Goal: Information Seeking & Learning: Learn about a topic

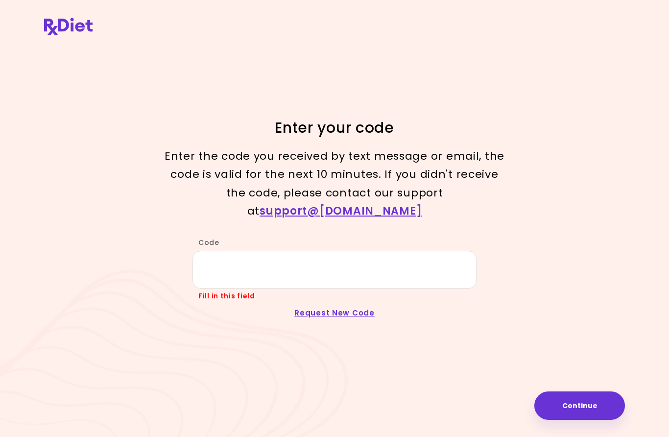
scroll to position [198, 0]
click at [574, 406] on button "Continue" at bounding box center [579, 405] width 91 height 28
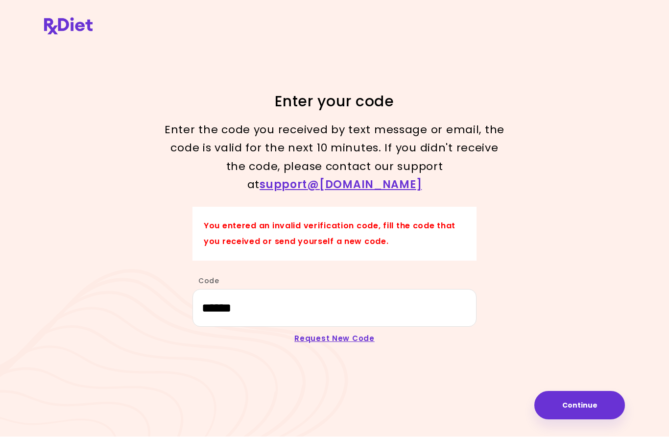
click at [344, 333] on link "Request New Code" at bounding box center [334, 338] width 80 height 10
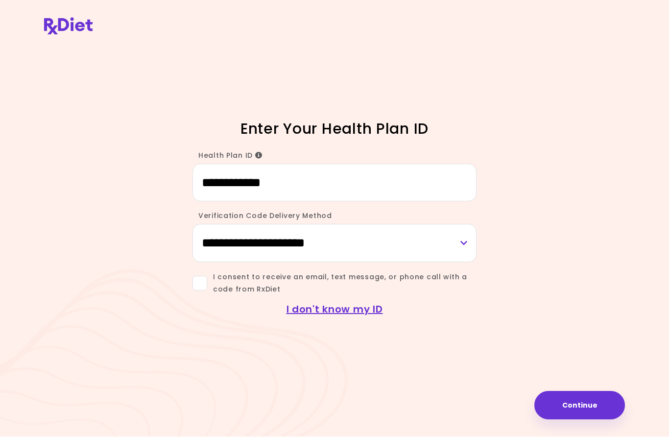
click at [291, 164] on input "**********" at bounding box center [334, 183] width 284 height 38
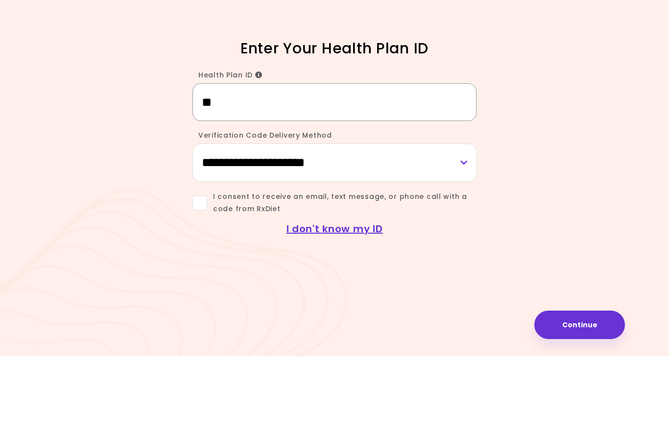
type input "*"
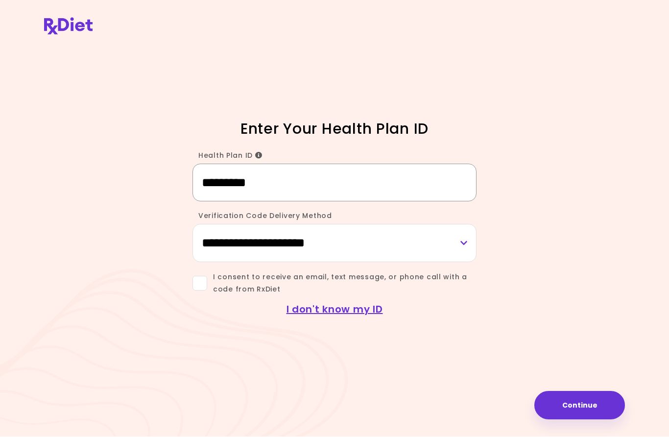
type input "*********"
click at [590, 400] on button "Continue" at bounding box center [579, 405] width 91 height 28
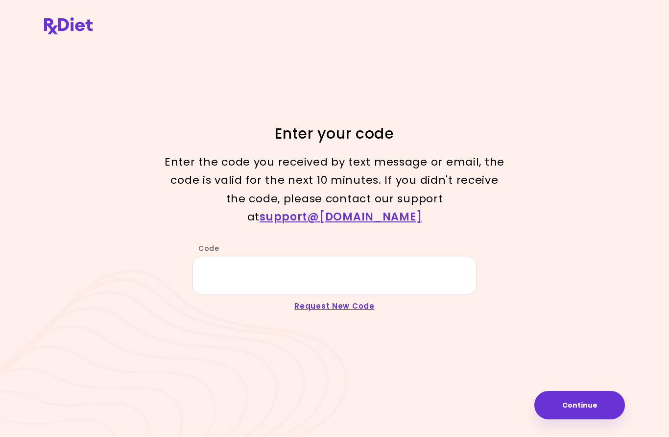
click at [2, 248] on div "Enter your code Enter the code you received by text message or email, the code …" at bounding box center [334, 218] width 669 height 437
click at [3, 267] on div "Enter your code Enter the code you received by text message or email, the code …" at bounding box center [334, 218] width 669 height 437
click at [343, 257] on input "Code" at bounding box center [334, 276] width 284 height 38
type input "******"
click at [593, 401] on button "Continue" at bounding box center [579, 405] width 91 height 28
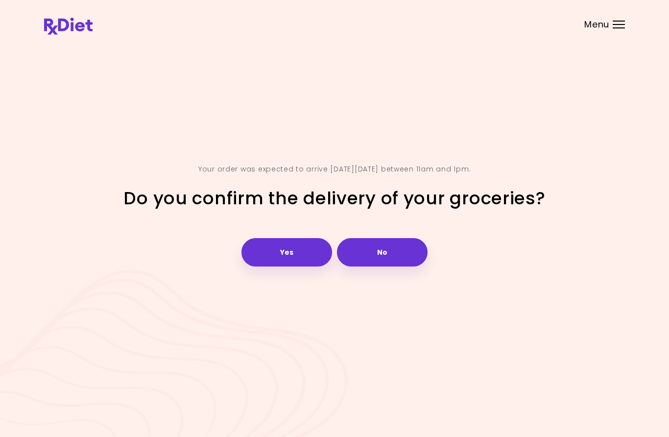
click at [293, 266] on button "Yes" at bounding box center [286, 252] width 91 height 28
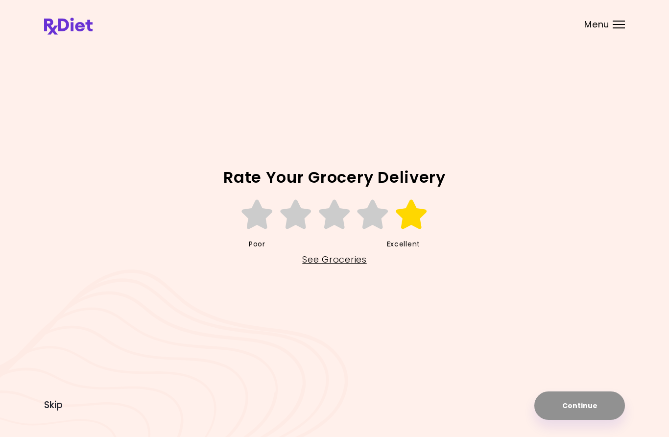
click at [419, 229] on icon at bounding box center [412, 214] width 34 height 29
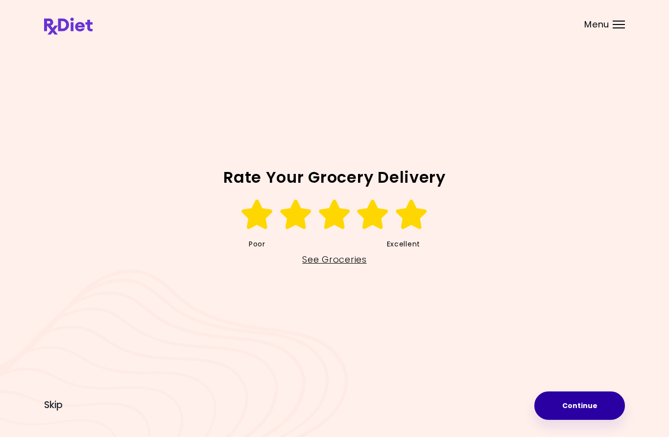
click at [587, 436] on html "**********" at bounding box center [334, 218] width 669 height 437
click at [583, 436] on html "**********" at bounding box center [334, 218] width 669 height 437
click at [577, 395] on div "Rate Your Grocery Delivery Poor Excellent See Groceries Continue Skip" at bounding box center [334, 218] width 581 height 353
click at [582, 436] on html "**********" at bounding box center [334, 218] width 669 height 437
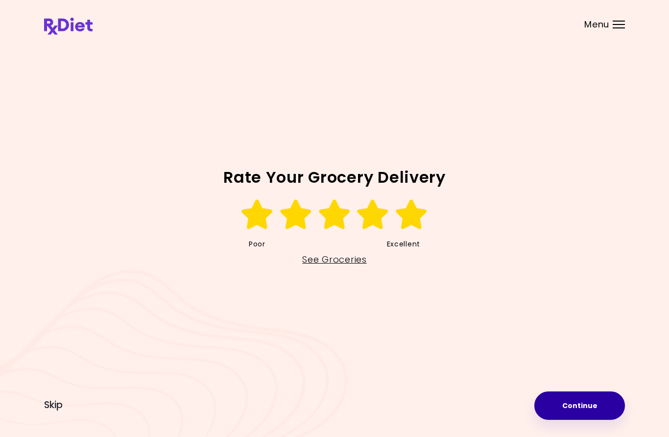
click at [581, 395] on div "Rate Your Grocery Delivery Poor Excellent See Groceries Continue Skip" at bounding box center [334, 218] width 581 height 353
click at [573, 436] on html "**********" at bounding box center [334, 218] width 669 height 437
click at [317, 267] on link "See Groceries" at bounding box center [334, 260] width 64 height 16
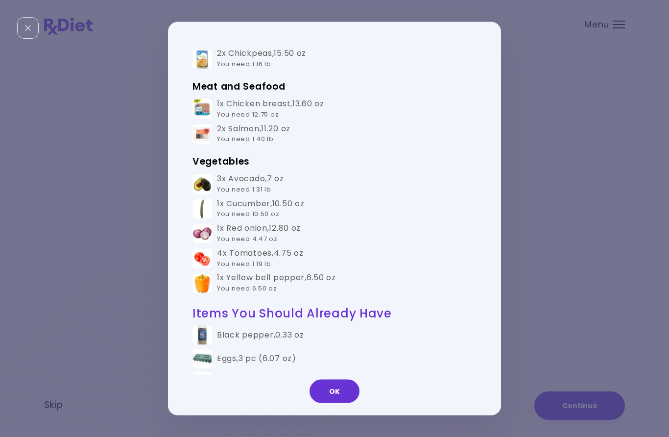
scroll to position [289, 0]
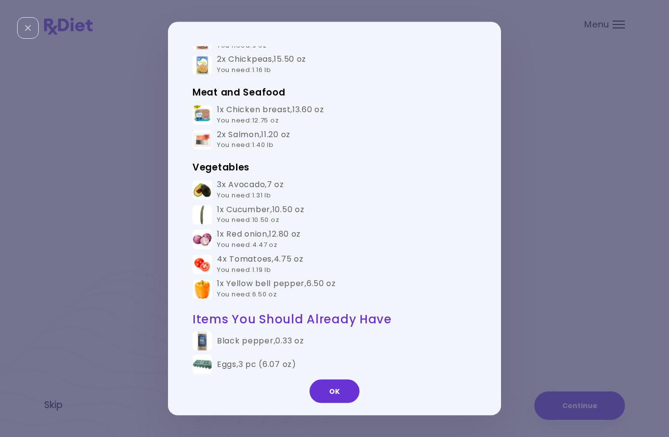
click at [331, 436] on html "**********" at bounding box center [334, 218] width 669 height 437
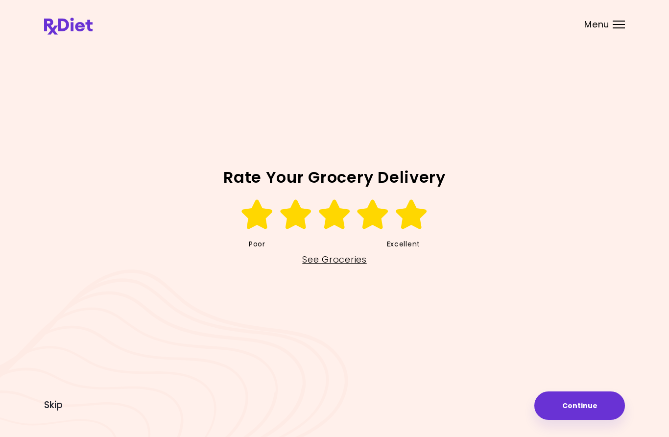
scroll to position [41, 0]
click at [571, 410] on button "Continue" at bounding box center [579, 405] width 91 height 28
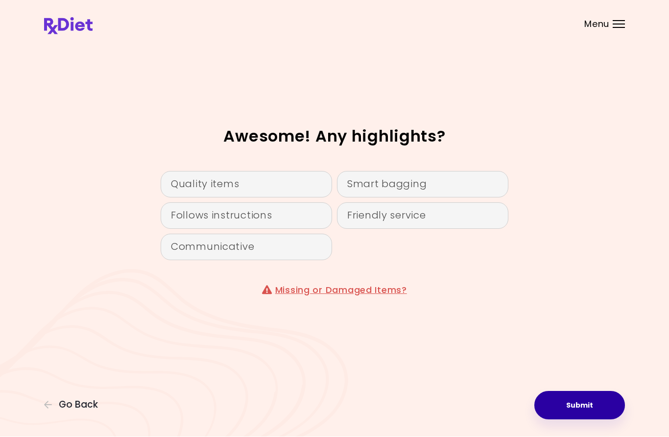
click at [573, 401] on button "Submit" at bounding box center [579, 405] width 91 height 28
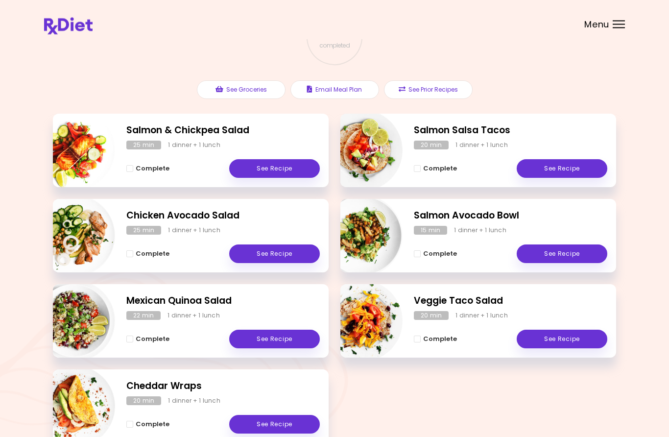
scroll to position [81, 0]
click at [615, 27] on div at bounding box center [618, 27] width 12 height 1
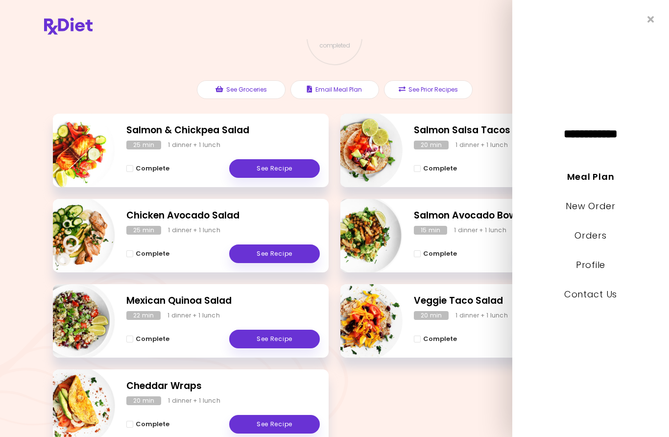
click at [642, 22] on div "**********" at bounding box center [590, 218] width 157 height 437
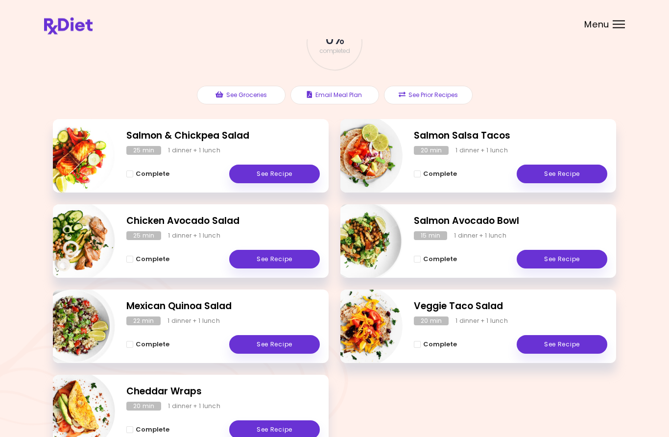
scroll to position [99, 0]
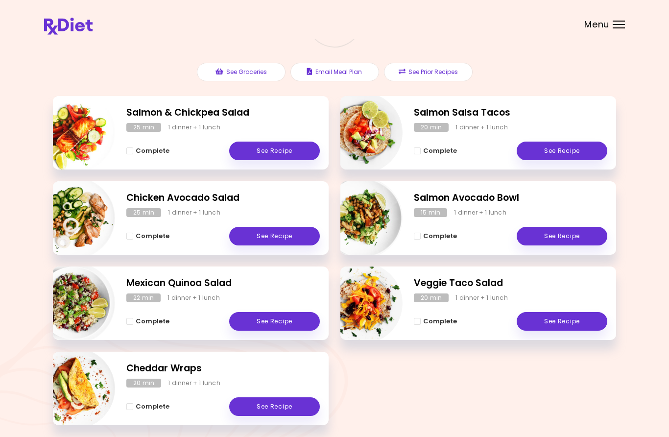
click at [282, 150] on link "See Recipe" at bounding box center [274, 150] width 91 height 19
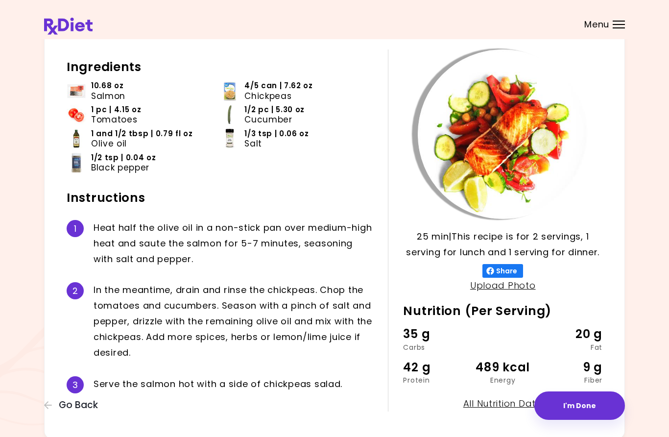
scroll to position [42, 0]
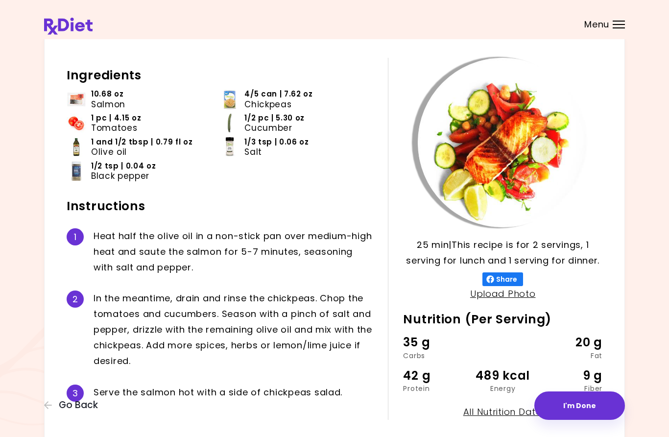
click at [646, 19] on header at bounding box center [334, 19] width 669 height 39
click at [563, 420] on button "I'm Done" at bounding box center [579, 405] width 91 height 28
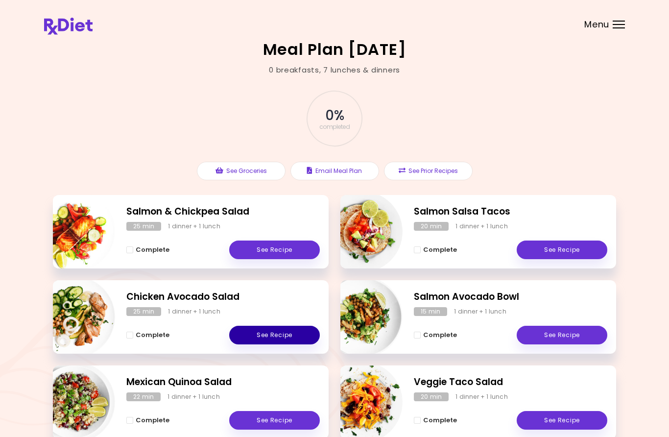
click at [268, 335] on link "See Recipe" at bounding box center [274, 335] width 91 height 19
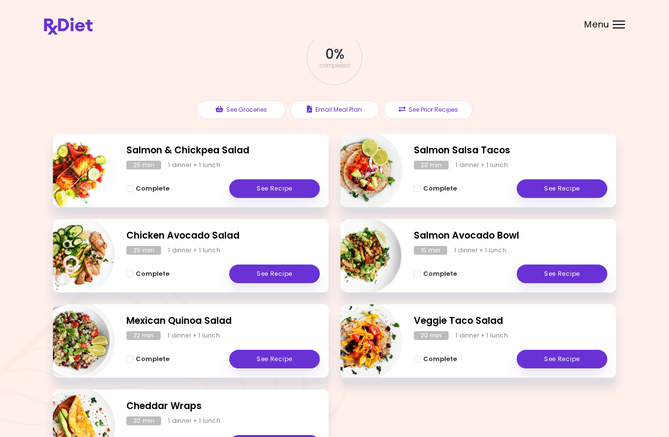
scroll to position [60, 0]
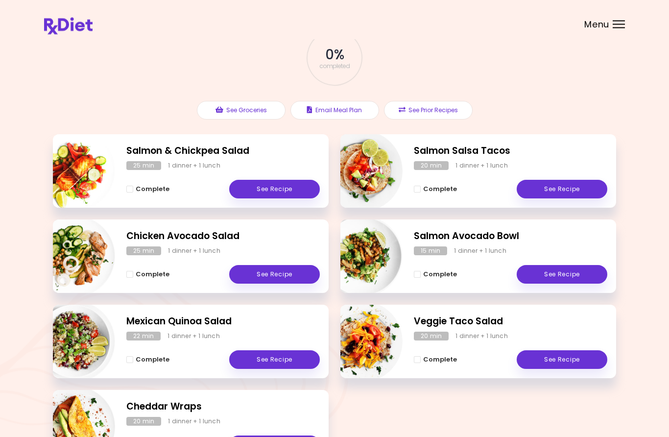
click at [259, 358] on link "See Recipe" at bounding box center [274, 360] width 91 height 19
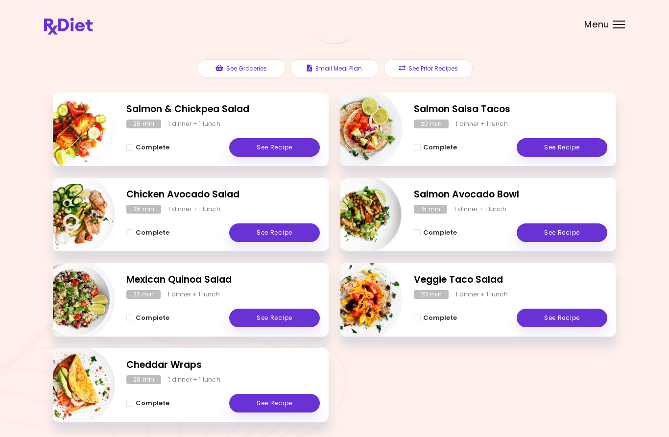
scroll to position [120, 0]
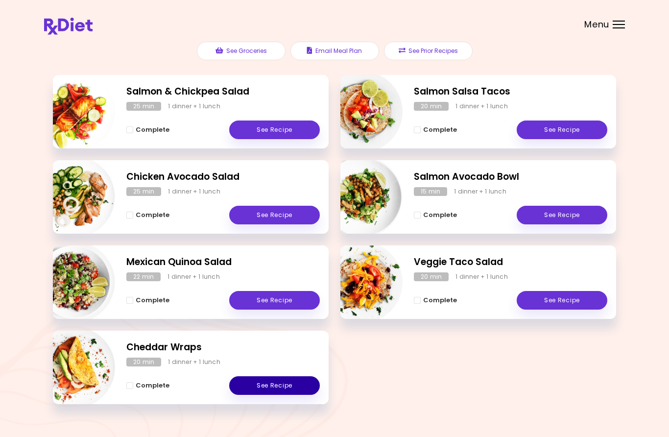
click at [255, 379] on link "See Recipe" at bounding box center [274, 385] width 91 height 19
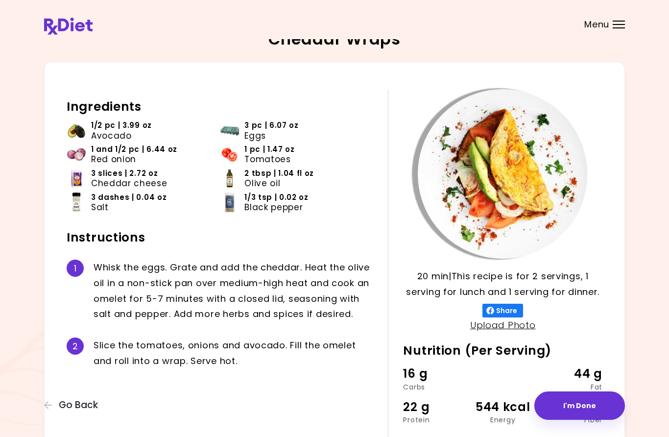
scroll to position [9, 0]
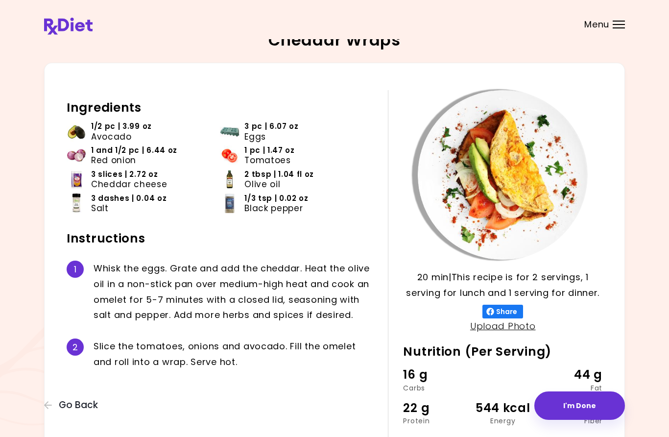
click at [344, 255] on div "1 W h i s k t h e e g g s . G r a t e a n d a d d t h e c h e d d a r . H e a t…" at bounding box center [220, 292] width 306 height 78
click at [623, 25] on div "Menu" at bounding box center [618, 25] width 12 height 8
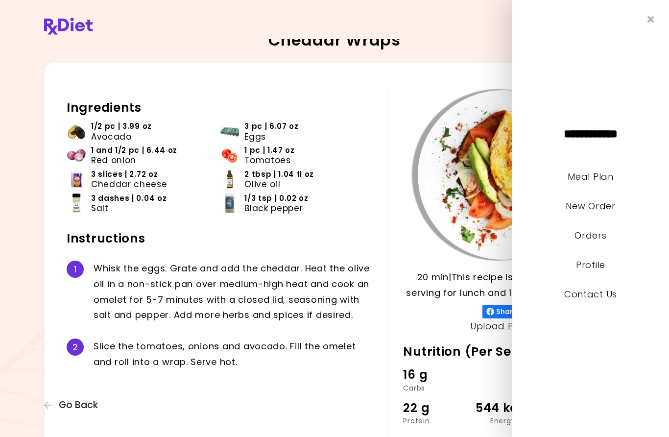
click at [651, 22] on icon "Close" at bounding box center [650, 19] width 7 height 9
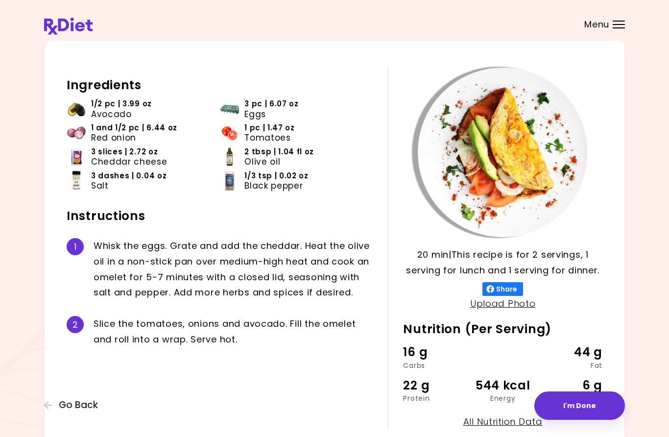
scroll to position [0, 0]
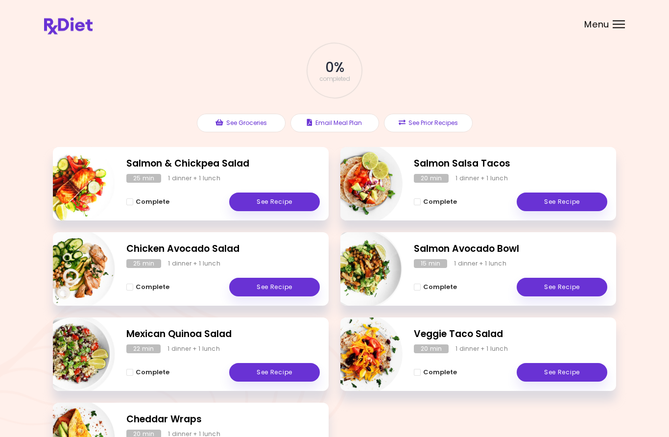
scroll to position [48, 0]
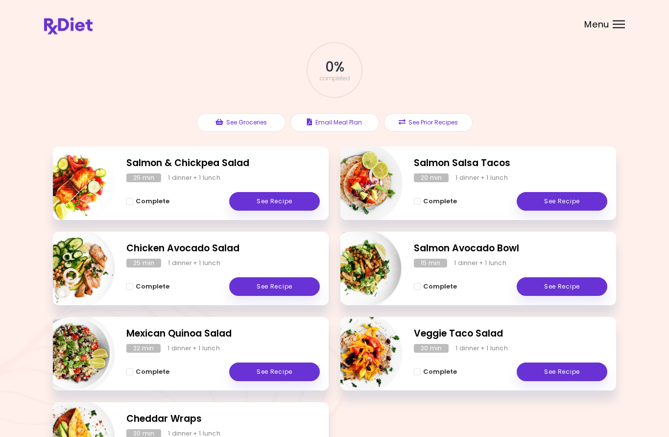
click at [440, 183] on div "Complete See Recipe" at bounding box center [510, 197] width 193 height 28
click at [465, 176] on div "1 dinner + 1 lunch" at bounding box center [481, 178] width 52 height 9
click at [536, 195] on link "See Recipe" at bounding box center [562, 201] width 91 height 19
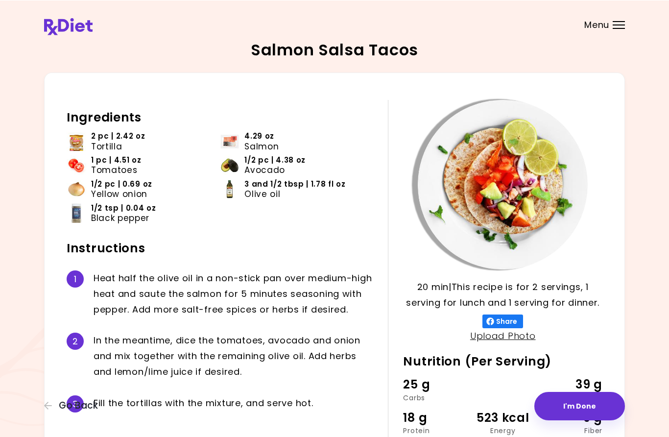
scroll to position [4, 0]
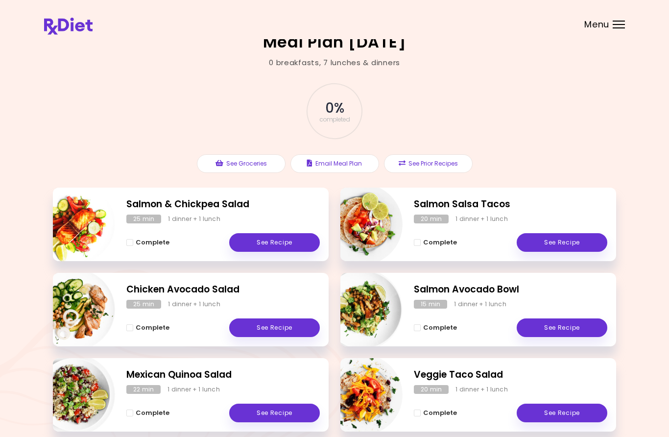
scroll to position [6, 0]
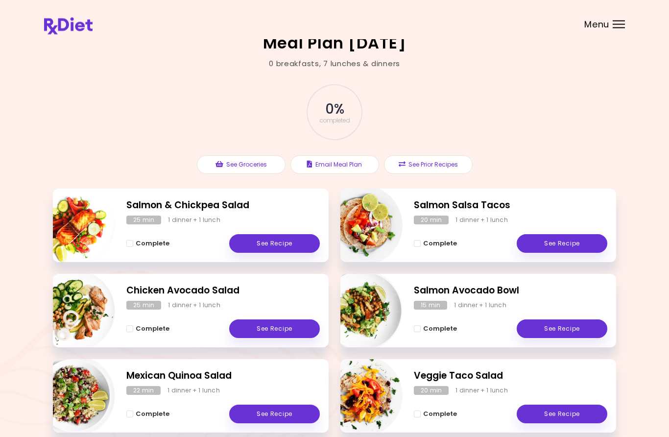
click at [554, 315] on div "Complete See Recipe" at bounding box center [510, 324] width 193 height 28
click at [551, 333] on link "See Recipe" at bounding box center [562, 329] width 91 height 19
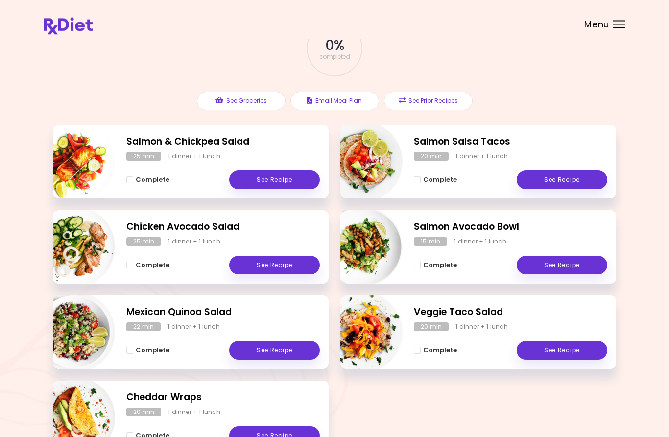
scroll to position [71, 0]
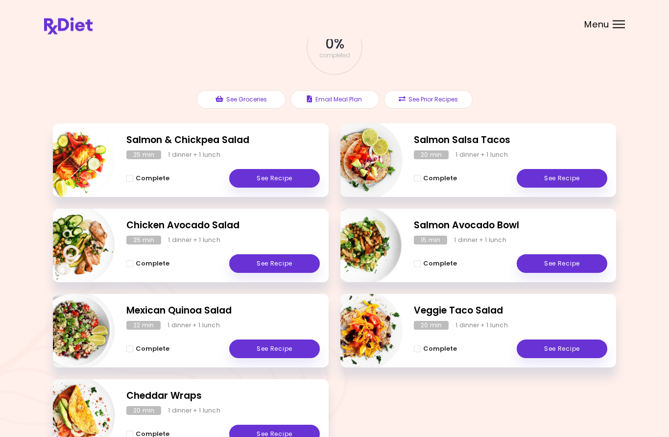
click at [537, 349] on link "See Recipe" at bounding box center [562, 349] width 91 height 19
